Goal: Transaction & Acquisition: Purchase product/service

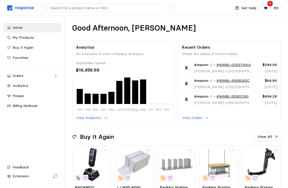
click at [268, 6] on div "3" at bounding box center [269, 3] width 5 height 5
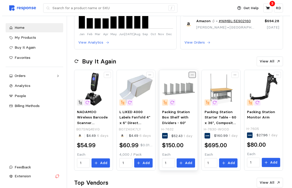
scroll to position [77, 0]
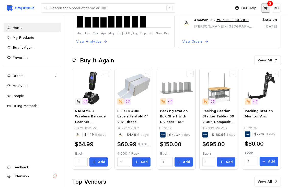
click at [265, 8] on icon at bounding box center [265, 8] width 4 height 4
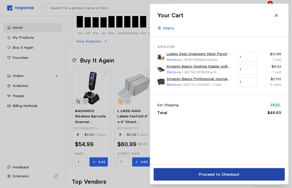
click at [213, 173] on p "Proceed to Checkout" at bounding box center [218, 175] width 41 height 6
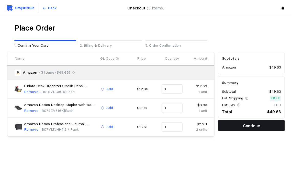
click at [262, 127] on button "Continue" at bounding box center [251, 125] width 67 height 11
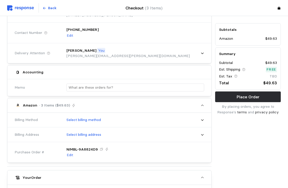
scroll to position [51, 0]
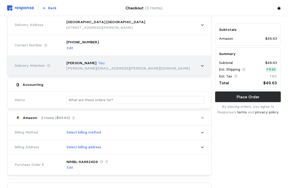
click at [200, 65] on div "[PERSON_NAME] You [PERSON_NAME][EMAIL_ADDRESS][PERSON_NAME][DOMAIN_NAME]" at bounding box center [133, 66] width 141 height 18
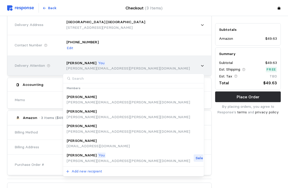
click at [186, 63] on div "[PERSON_NAME] You [PERSON_NAME][EMAIL_ADDRESS][PERSON_NAME][DOMAIN_NAME]" at bounding box center [133, 66] width 141 height 18
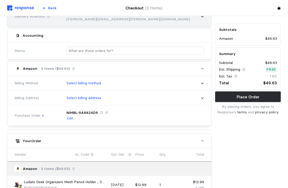
scroll to position [102, 0]
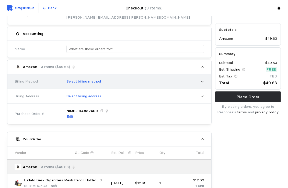
click at [191, 82] on div "Select billing method" at bounding box center [133, 81] width 141 height 13
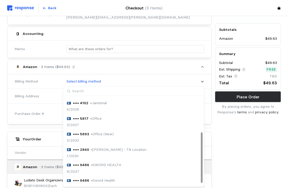
scroll to position [66, 0]
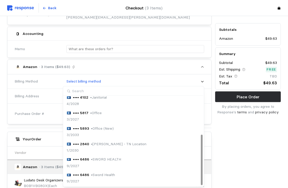
click at [88, 144] on div "•••• 2840 • [PERSON_NAME] - TN Location" at bounding box center [107, 145] width 80 height 6
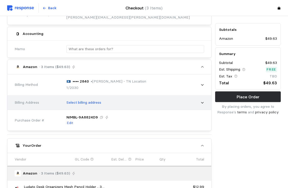
click at [205, 102] on div "Select billing address" at bounding box center [133, 103] width 145 height 16
click at [197, 104] on div "Select billing address" at bounding box center [133, 103] width 141 height 13
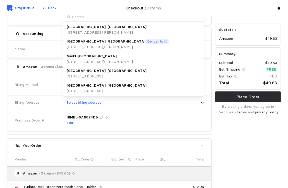
click at [123, 88] on p "[STREET_ADDRESS]" at bounding box center [107, 91] width 80 height 6
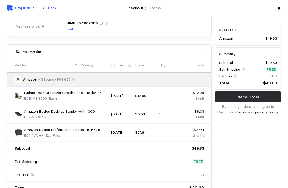
scroll to position [204, 0]
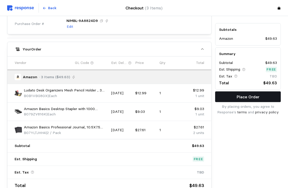
click at [240, 97] on p "Place Order" at bounding box center [247, 97] width 23 height 6
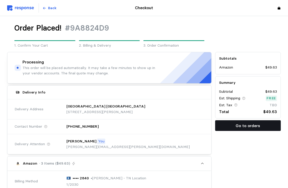
click at [238, 127] on p "Go to orders" at bounding box center [247, 126] width 25 height 6
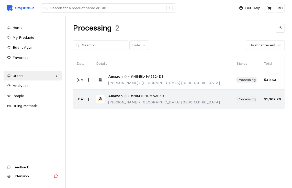
click at [144, 98] on span "#NIMBL-1DAA3050" at bounding box center [146, 96] width 33 height 6
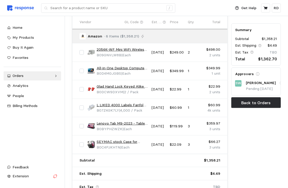
scroll to position [255, 0]
